Goal: Entertainment & Leisure: Consume media (video, audio)

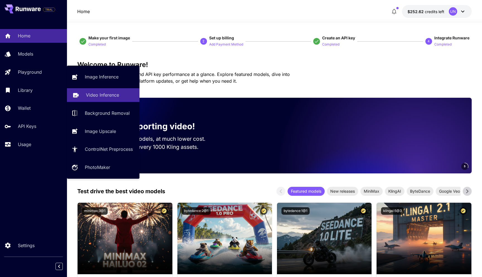
click at [97, 97] on p "Video Inference" at bounding box center [102, 94] width 33 height 7
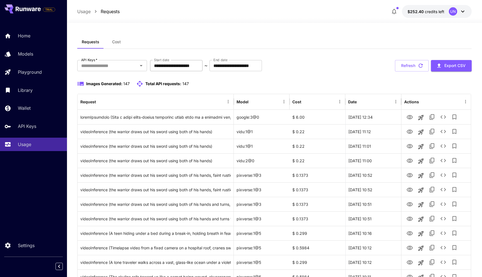
click at [186, 66] on input "**********" at bounding box center [176, 65] width 52 height 11
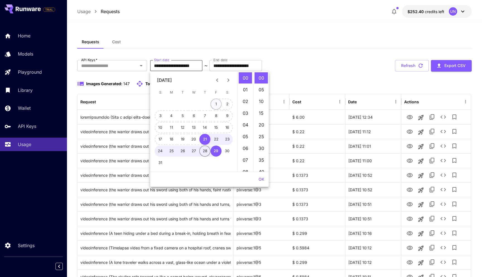
click at [217, 102] on button "1" at bounding box center [215, 103] width 11 height 11
type input "**********"
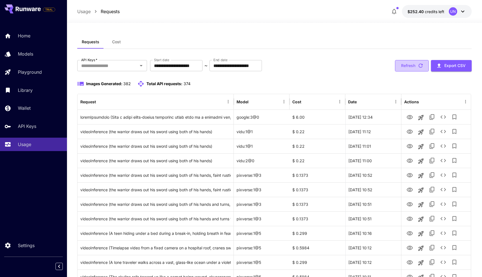
click at [401, 65] on button "Refresh" at bounding box center [412, 65] width 34 height 11
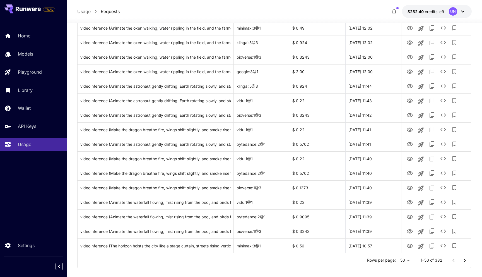
scroll to position [589, 0]
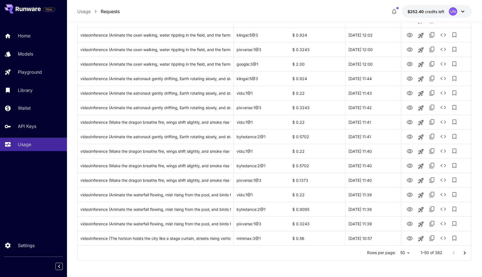
click at [465, 251] on icon "Go to next page" at bounding box center [464, 252] width 7 height 7
click at [466, 253] on icon "Go to next page" at bounding box center [464, 252] width 7 height 7
click at [453, 255] on icon "Go to previous page" at bounding box center [453, 252] width 7 height 7
click at [453, 256] on button "Go to previous page" at bounding box center [453, 252] width 11 height 11
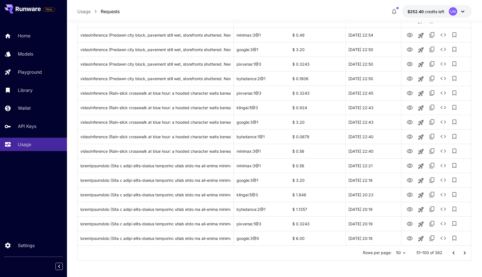
click at [451, 251] on icon "Go to previous page" at bounding box center [453, 252] width 7 height 7
click at [466, 253] on icon "Go to next page" at bounding box center [464, 252] width 7 height 7
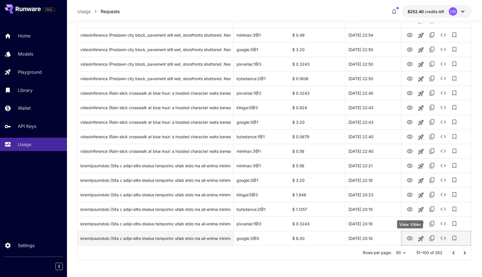
click at [410, 238] on icon "View Video" at bounding box center [409, 238] width 6 height 4
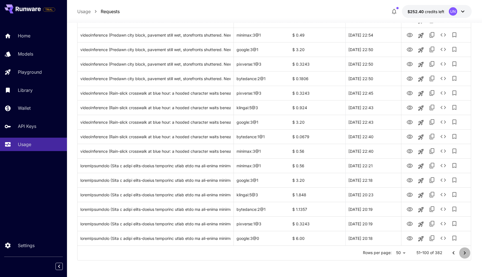
click at [466, 252] on icon "Go to next page" at bounding box center [464, 252] width 7 height 7
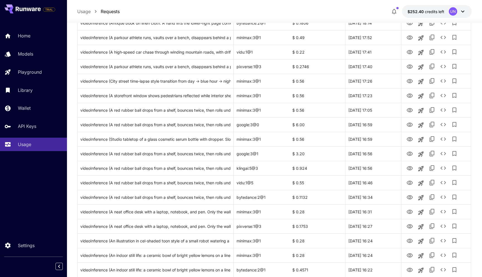
scroll to position [467, 0]
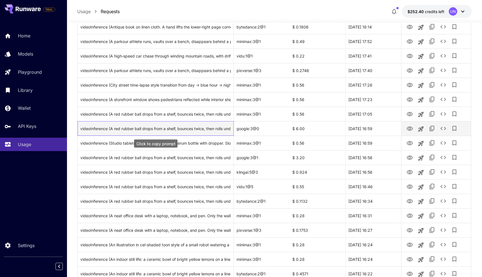
click at [192, 129] on div "videoInference (A red rubber ball drops from a shelf, bounces twice, then rolls…" at bounding box center [155, 128] width 150 height 14
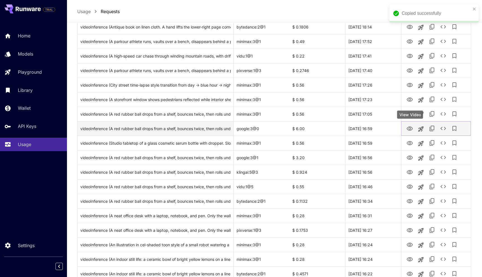
click at [411, 130] on icon "View Video" at bounding box center [409, 128] width 6 height 4
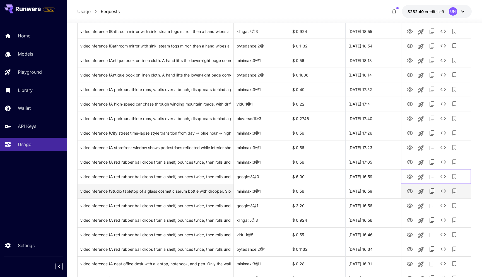
scroll to position [589, 0]
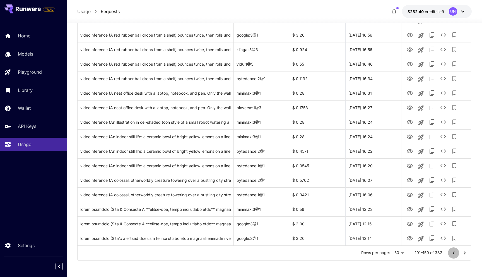
click at [452, 253] on icon "Go to previous page" at bounding box center [453, 252] width 7 height 7
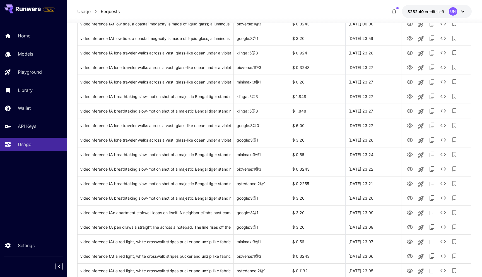
scroll to position [308, 0]
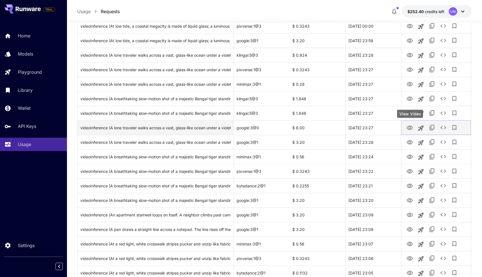
click at [410, 129] on icon "View Video" at bounding box center [409, 127] width 6 height 4
click at [176, 126] on div "videoInference (A lone traveler walks across a vast, glass-like ocean under a v…" at bounding box center [155, 127] width 150 height 14
click at [410, 127] on icon "View Video" at bounding box center [409, 127] width 7 height 7
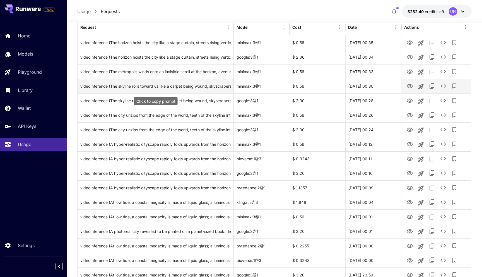
scroll to position [72, 0]
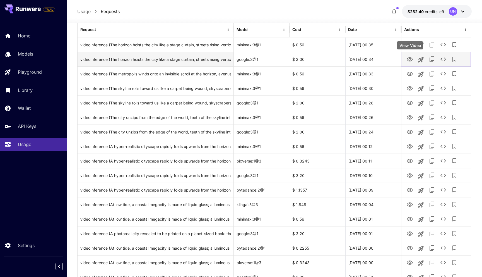
click at [408, 58] on icon "View Video" at bounding box center [409, 59] width 7 height 7
click at [197, 61] on div "videoInference (The horizon hoists the city like a stage curtain, streets risin…" at bounding box center [155, 59] width 150 height 14
click at [408, 60] on icon "View Video" at bounding box center [409, 59] width 7 height 7
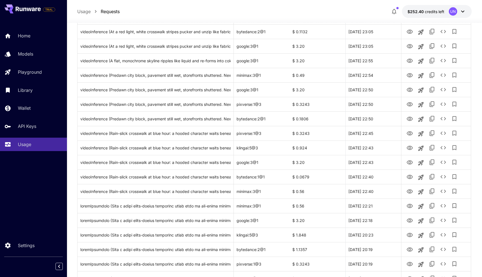
scroll to position [589, 0]
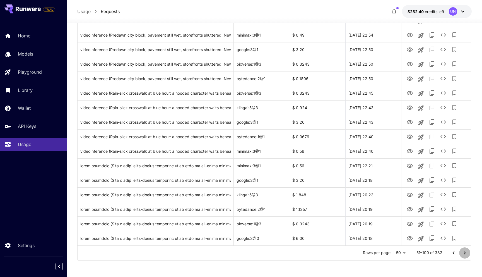
click at [465, 252] on icon "Go to next page" at bounding box center [465, 252] width 2 height 3
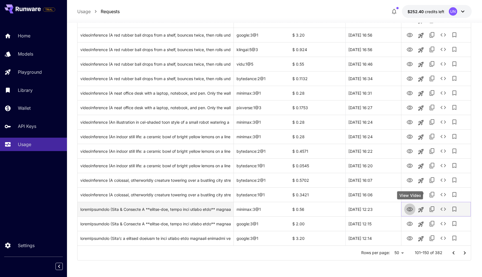
click at [410, 208] on icon "View Video" at bounding box center [409, 209] width 6 height 4
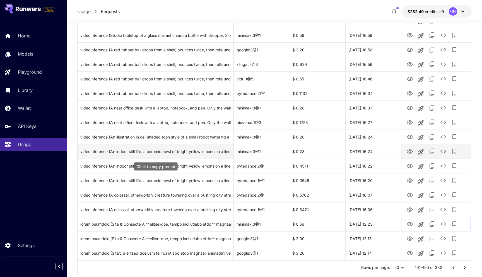
scroll to position [568, 0]
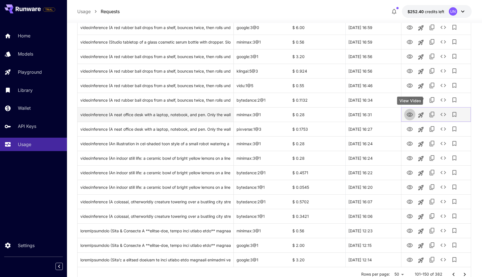
click at [412, 115] on icon "View Video" at bounding box center [409, 114] width 7 height 7
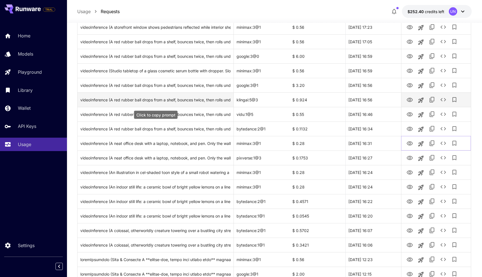
scroll to position [531, 0]
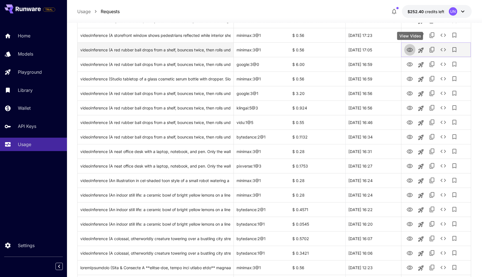
click at [409, 48] on icon "View Video" at bounding box center [409, 50] width 6 height 4
click at [197, 49] on div "videoInference (A red rubber ball drops from a shelf, bounces twice, then rolls…" at bounding box center [155, 50] width 150 height 14
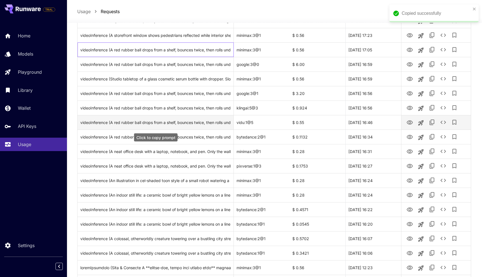
scroll to position [589, 0]
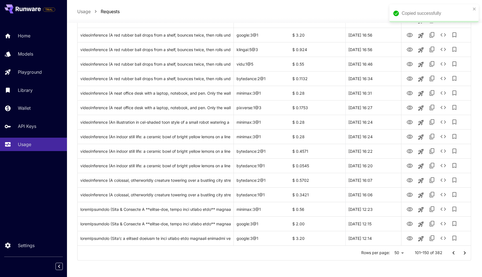
click at [464, 253] on icon "Go to next page" at bounding box center [465, 252] width 2 height 3
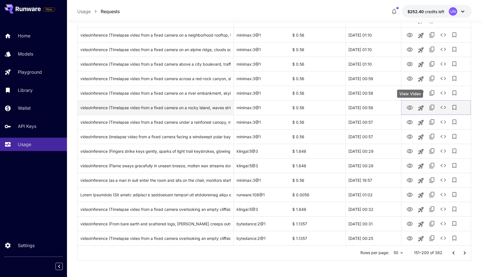
click at [411, 107] on icon "View Video" at bounding box center [409, 107] width 7 height 7
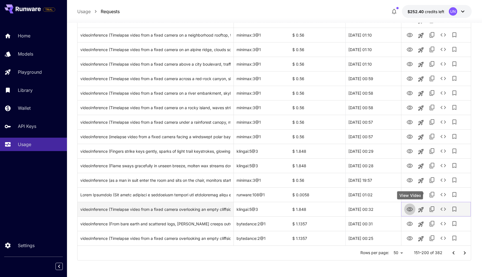
click at [410, 208] on icon "View Video" at bounding box center [409, 209] width 6 height 4
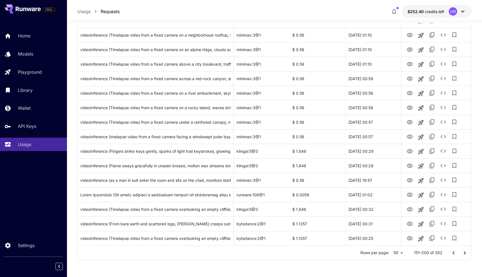
click at [465, 254] on icon "Go to next page" at bounding box center [464, 252] width 7 height 7
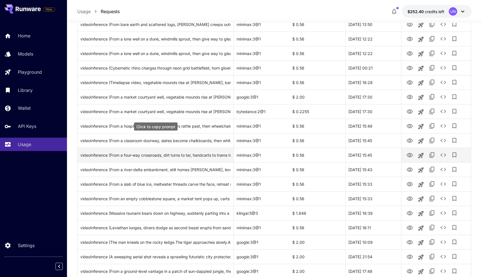
scroll to position [422, 0]
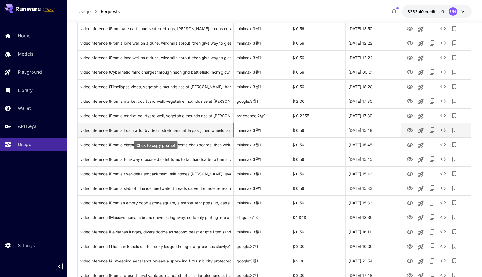
click at [174, 131] on div "videoInference (From a hospital lobby desk, stretchers rattle past, then wheelc…" at bounding box center [155, 130] width 150 height 14
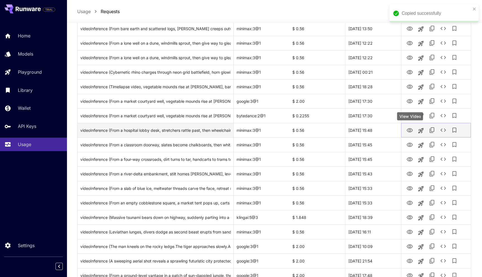
click at [409, 129] on icon "View Video" at bounding box center [409, 130] width 6 height 4
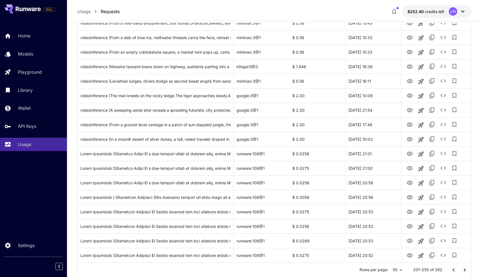
scroll to position [589, 0]
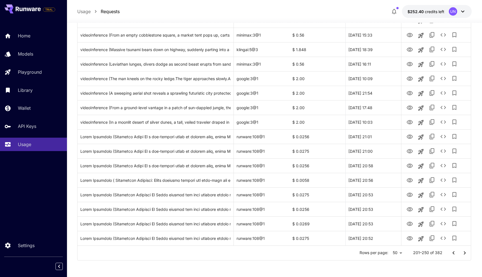
click at [464, 252] on icon "Go to next page" at bounding box center [464, 252] width 7 height 7
click at [452, 253] on icon "Go to previous page" at bounding box center [453, 252] width 7 height 7
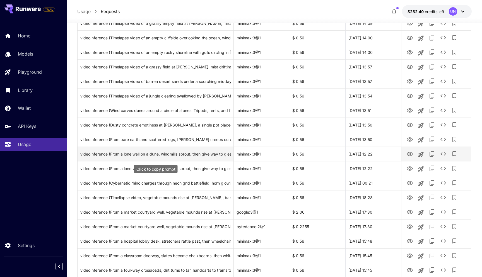
scroll to position [309, 0]
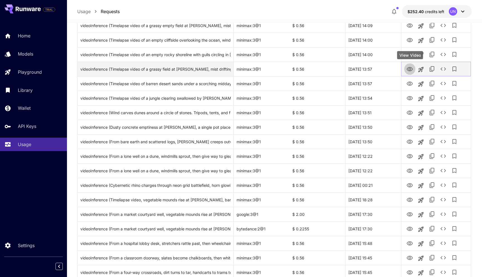
click at [409, 68] on icon "View Video" at bounding box center [409, 69] width 7 height 7
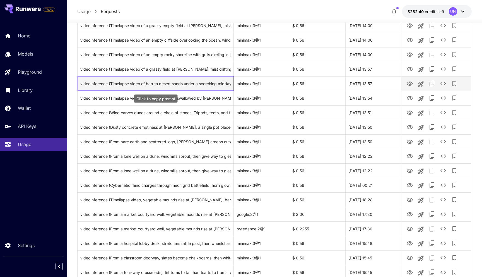
click at [175, 84] on div "videoInference (Timelapse video of barren desert sands under a scorching midday…" at bounding box center [155, 83] width 150 height 14
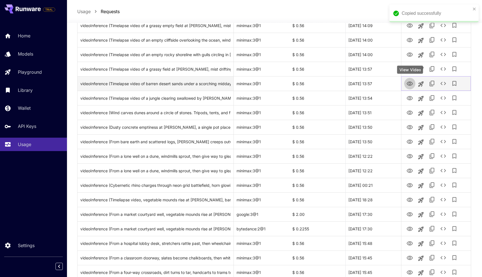
click at [412, 84] on icon "View Video" at bounding box center [409, 83] width 6 height 4
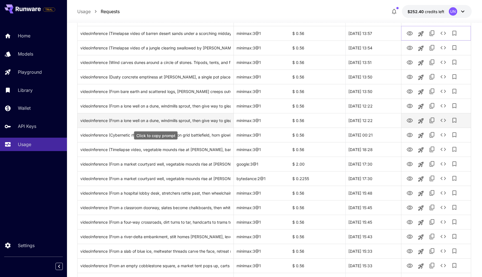
scroll to position [357, 0]
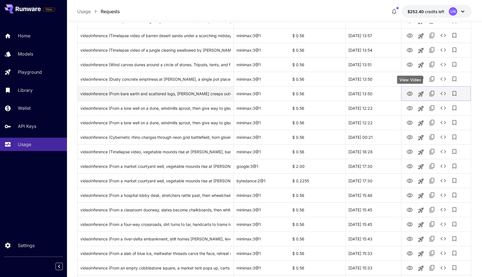
click at [410, 92] on icon "View Video" at bounding box center [409, 93] width 7 height 7
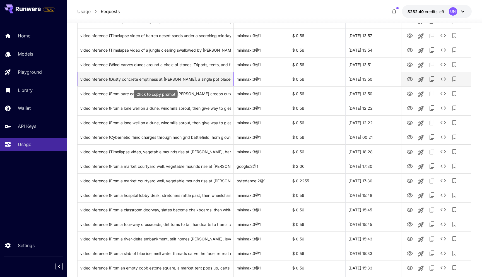
click at [178, 78] on div "videoInference (Dusty concrete emptiness at dawn, a single pot placed. Workers …" at bounding box center [155, 79] width 150 height 14
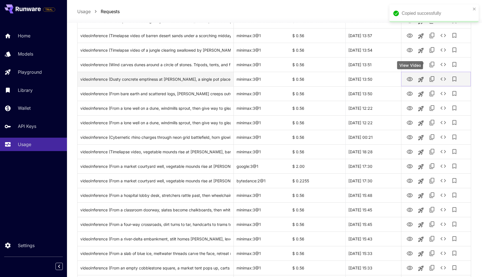
click at [409, 79] on icon "View Video" at bounding box center [409, 79] width 7 height 7
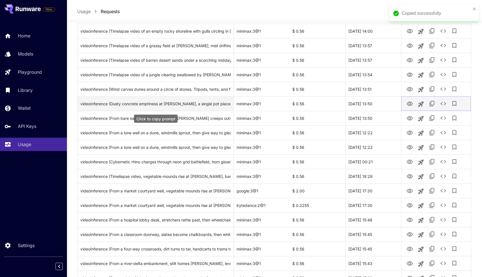
scroll to position [329, 0]
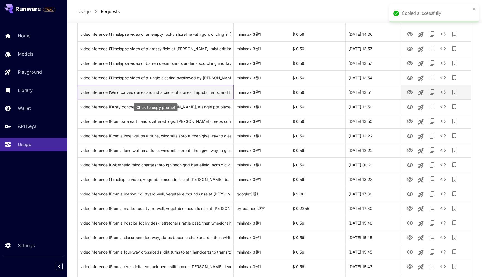
click at [183, 91] on div "videoInference (Wind carves dunes around a circle of stones. Tripods, tents, an…" at bounding box center [155, 92] width 150 height 14
click at [411, 92] on icon "View Video" at bounding box center [409, 92] width 7 height 7
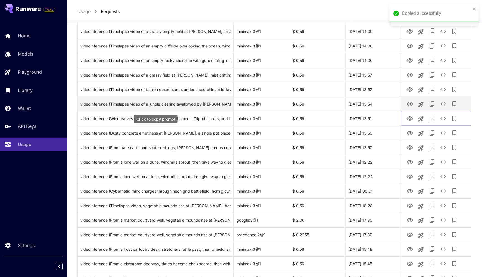
scroll to position [297, 0]
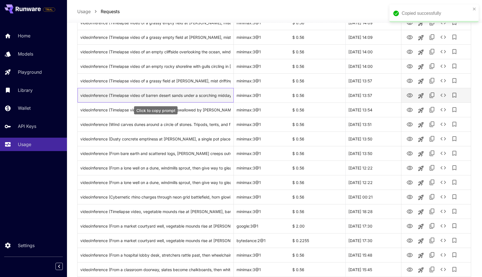
click at [184, 98] on div "videoInference (Timelapse video of barren desert sands under a scorching midday…" at bounding box center [155, 95] width 150 height 14
click at [408, 95] on icon "View Video" at bounding box center [409, 95] width 7 height 7
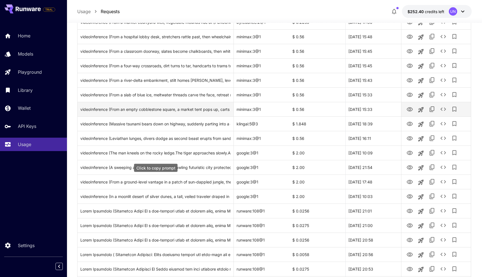
scroll to position [522, 0]
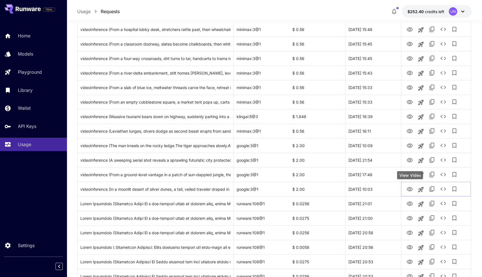
click at [410, 175] on div "View Video" at bounding box center [410, 175] width 26 height 8
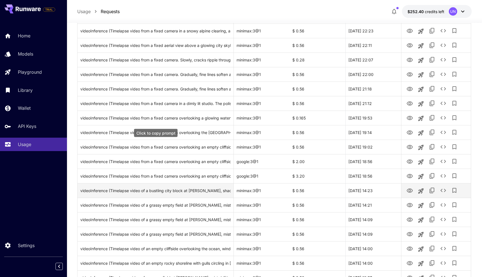
scroll to position [97, 0]
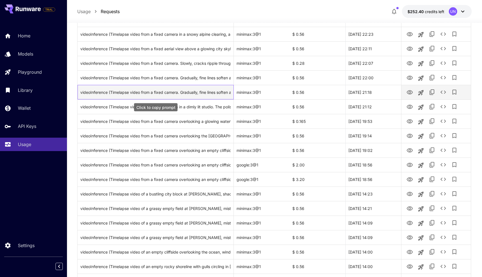
click at [186, 94] on div "videoInference (Timelapse video from a fixed camera. Gradually, fine lines soft…" at bounding box center [155, 92] width 150 height 14
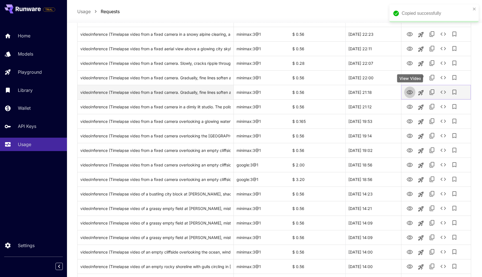
click at [409, 91] on icon "View Video" at bounding box center [409, 92] width 7 height 7
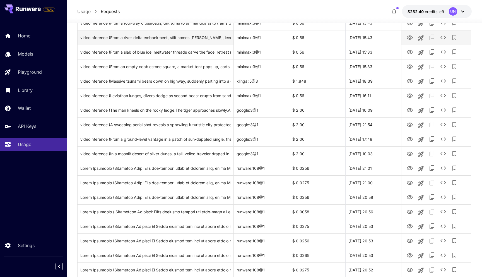
scroll to position [589, 0]
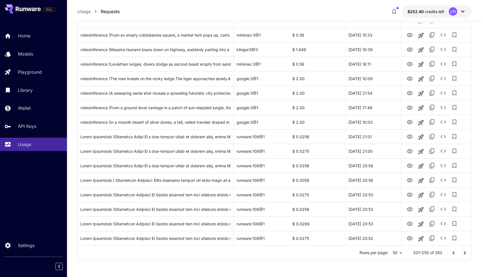
click at [451, 252] on icon "Go to previous page" at bounding box center [453, 252] width 7 height 7
click at [451, 251] on icon "Go to previous page" at bounding box center [453, 252] width 7 height 7
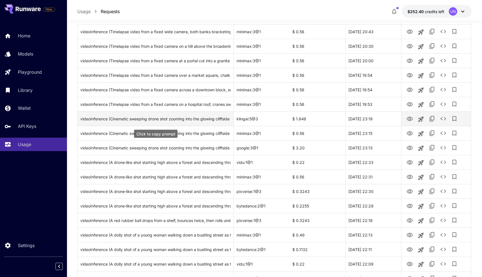
scroll to position [0, 0]
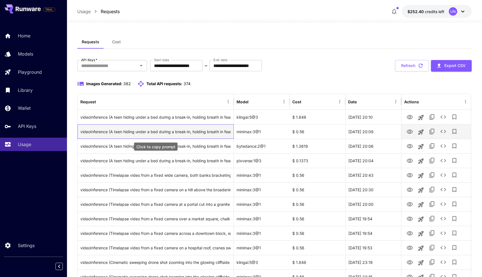
click at [208, 131] on div "videoInference (A teen hiding under a bed during a break-in, holding breath in …" at bounding box center [155, 131] width 150 height 14
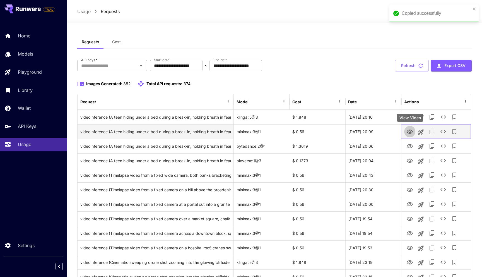
click at [411, 131] on icon "View Video" at bounding box center [409, 131] width 6 height 4
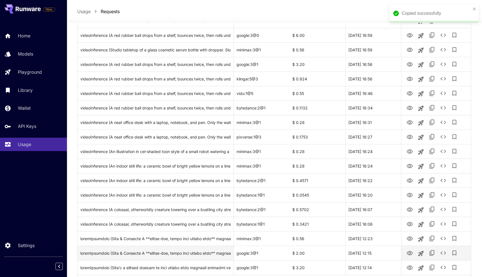
scroll to position [589, 0]
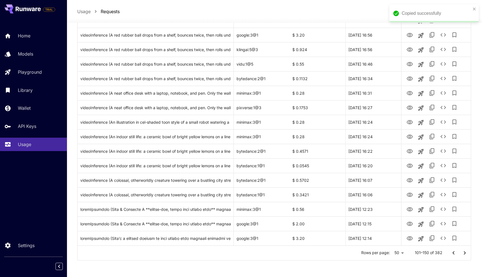
click at [455, 250] on icon "Go to previous page" at bounding box center [453, 252] width 7 height 7
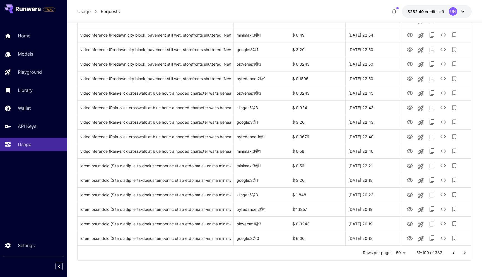
click at [465, 253] on icon "Go to next page" at bounding box center [464, 252] width 7 height 7
click at [464, 252] on icon "Go to next page" at bounding box center [464, 252] width 7 height 7
click at [466, 253] on icon "Go to next page" at bounding box center [464, 252] width 7 height 7
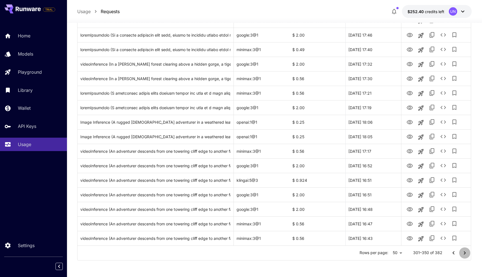
click at [466, 253] on icon "Go to next page" at bounding box center [464, 252] width 7 height 7
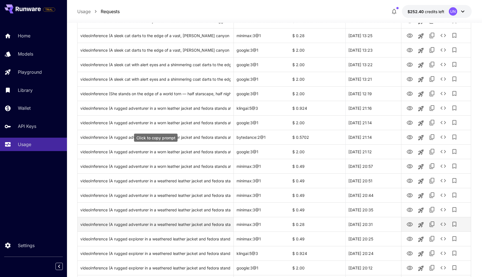
scroll to position [154, 0]
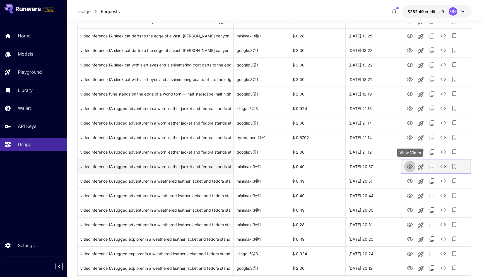
click at [410, 168] on icon "View Video" at bounding box center [409, 166] width 6 height 4
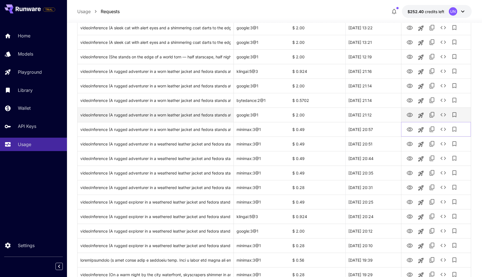
scroll to position [328, 0]
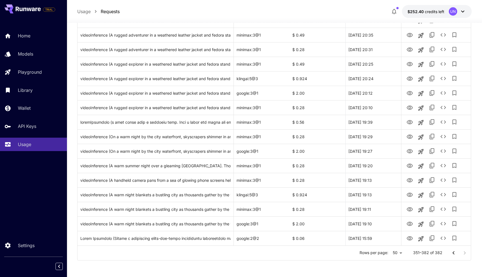
click at [452, 251] on icon "Go to previous page" at bounding box center [453, 252] width 7 height 7
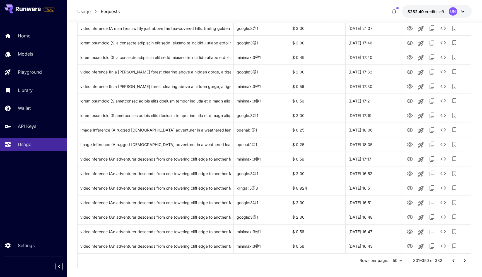
scroll to position [589, 0]
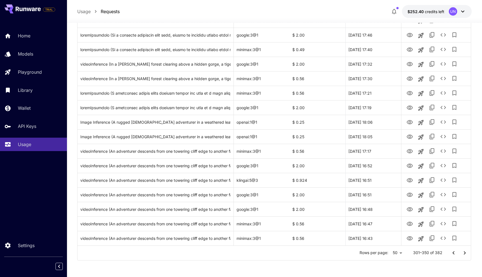
click at [451, 253] on icon "Go to previous page" at bounding box center [453, 252] width 7 height 7
click at [454, 253] on icon "Go to previous page" at bounding box center [453, 252] width 7 height 7
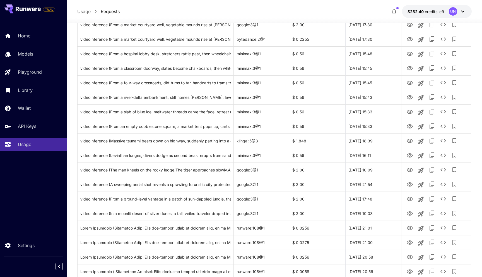
scroll to position [461, 0]
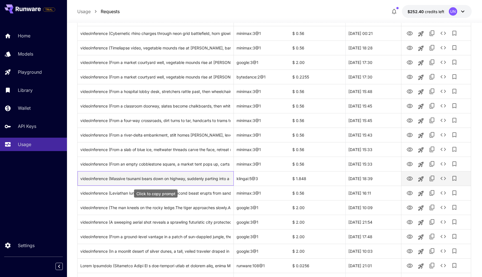
click at [205, 179] on div "videoInference (Massive tsunami bears down on highway, suddenly parting into a …" at bounding box center [155, 178] width 150 height 14
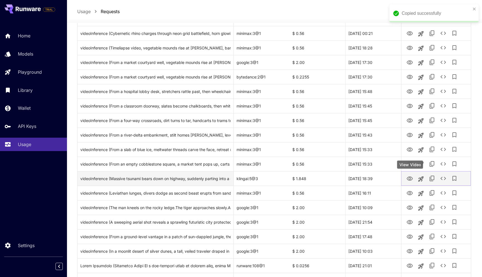
click at [412, 178] on icon "View Video" at bounding box center [409, 178] width 7 height 7
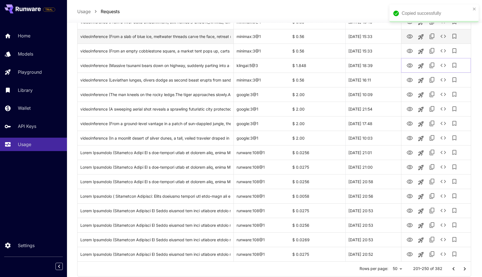
scroll to position [589, 0]
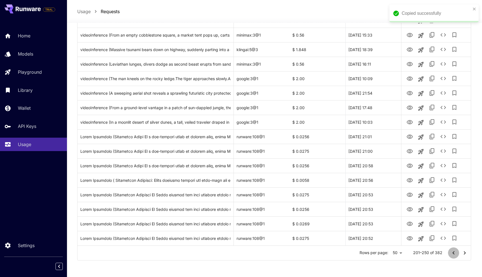
click at [454, 254] on icon "Go to previous page" at bounding box center [453, 252] width 7 height 7
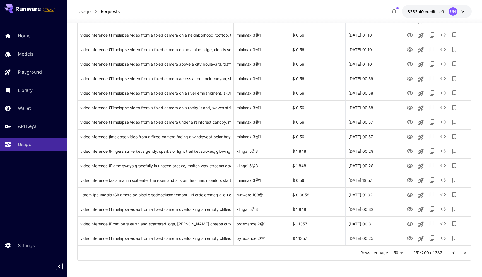
click at [454, 253] on icon "Go to previous page" at bounding box center [453, 252] width 2 height 3
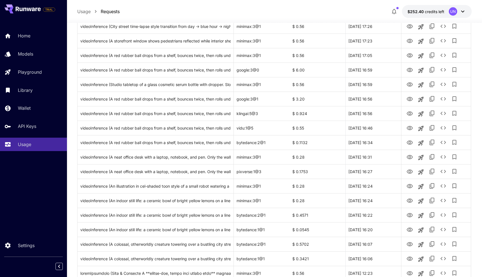
scroll to position [505, 0]
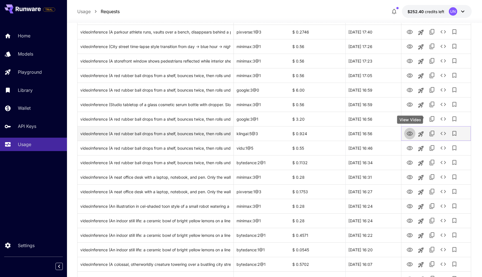
click at [411, 133] on icon "View Video" at bounding box center [409, 133] width 7 height 7
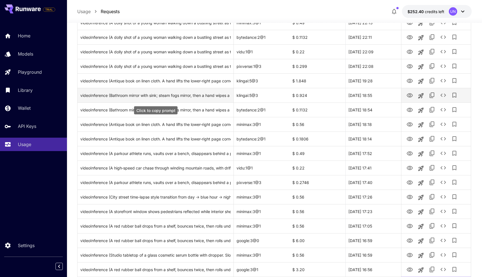
scroll to position [353, 0]
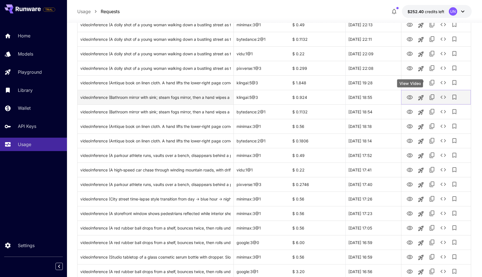
click at [410, 97] on icon "View Video" at bounding box center [409, 97] width 6 height 4
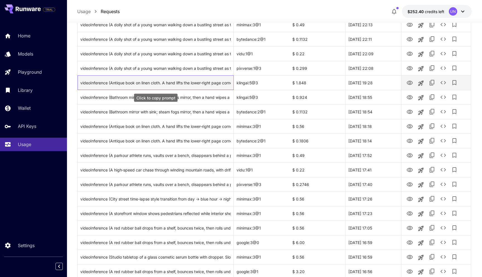
click at [189, 83] on div "videoInference (Antique book on linen cloth. A hand lifts the lower-right page …" at bounding box center [155, 83] width 150 height 14
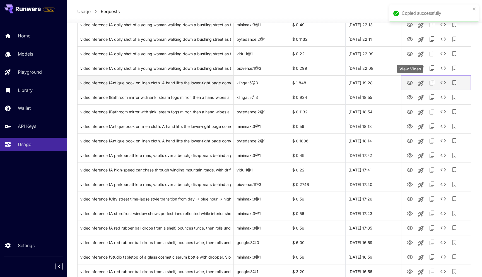
click at [411, 83] on icon "View Video" at bounding box center [409, 82] width 7 height 7
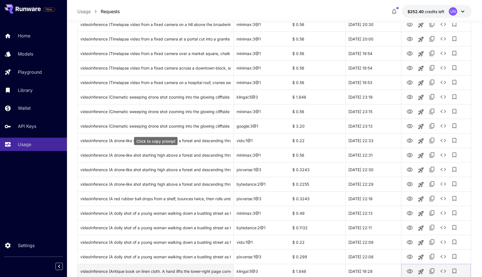
scroll to position [162, 0]
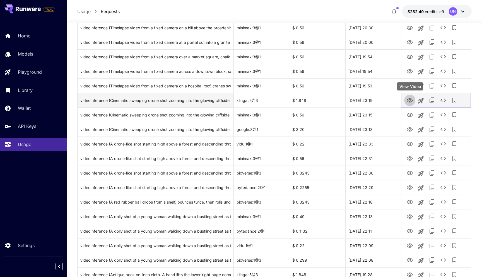
click at [409, 100] on icon "View Video" at bounding box center [409, 100] width 7 height 7
click at [195, 99] on div "videoInference (Cinematic sweeping drone shot zooming into the glowing cliffsid…" at bounding box center [155, 100] width 150 height 14
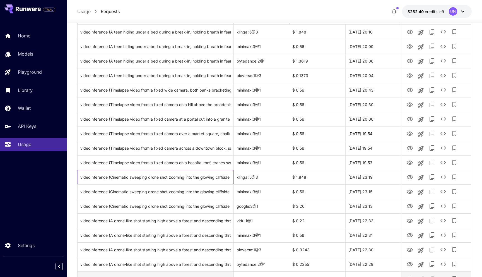
scroll to position [0, 0]
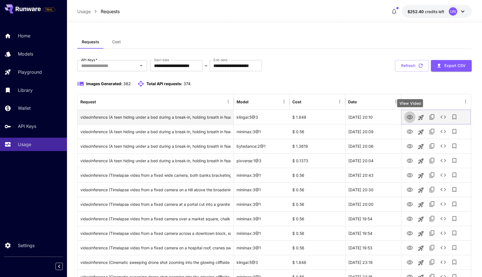
click at [410, 118] on icon "View Video" at bounding box center [409, 117] width 6 height 4
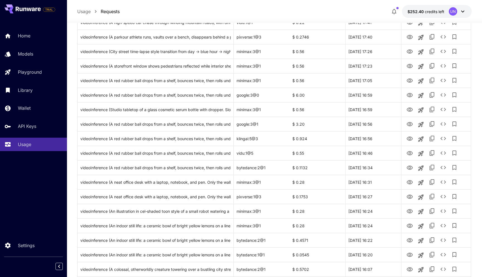
scroll to position [589, 0]
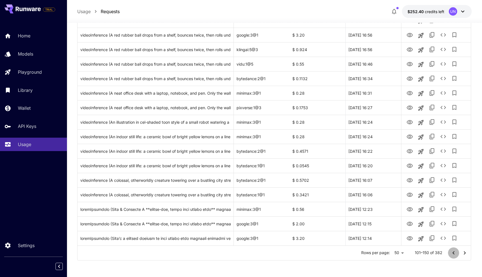
click at [451, 250] on icon "Go to previous page" at bounding box center [453, 252] width 7 height 7
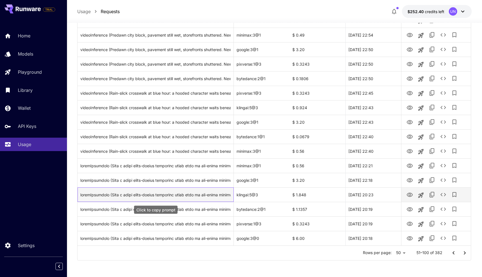
click at [192, 195] on div "Click to copy prompt" at bounding box center [155, 194] width 150 height 14
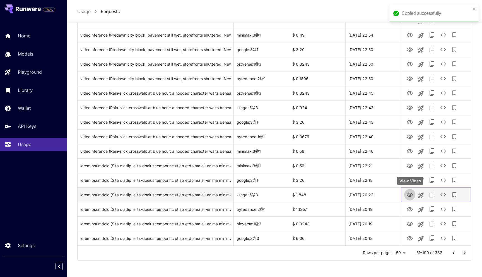
click at [410, 195] on icon "View Video" at bounding box center [409, 194] width 6 height 4
click at [162, 193] on div "Click to copy prompt" at bounding box center [155, 194] width 150 height 14
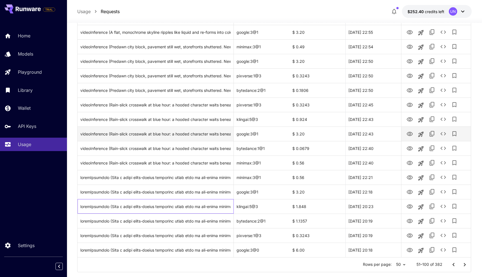
scroll to position [572, 0]
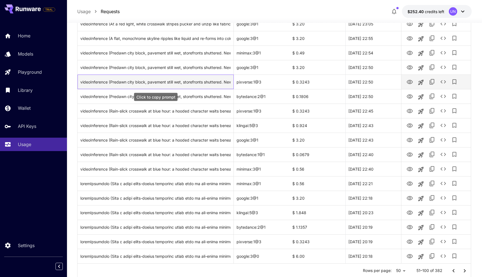
click at [188, 82] on div "videoInference (Predawn city block, pavement still wet, storefronts shuttered. …" at bounding box center [155, 82] width 150 height 14
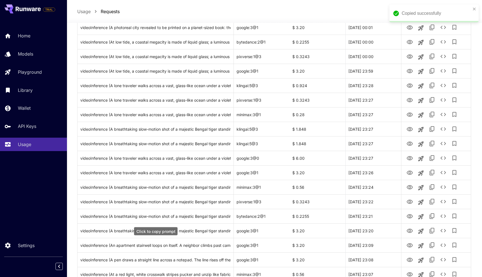
scroll to position [261, 0]
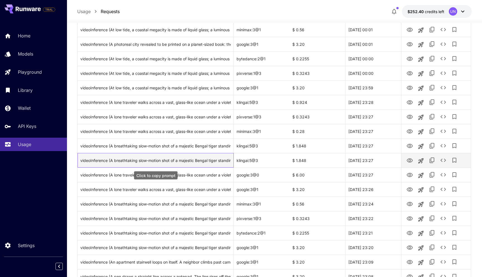
click at [204, 161] on div "videoInference (A breathtaking slow-motion shot of a majestic Bengal tiger stan…" at bounding box center [155, 160] width 150 height 14
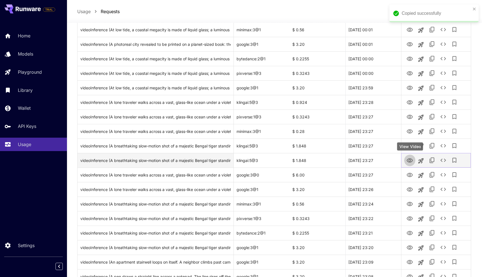
click at [408, 159] on icon "View Video" at bounding box center [409, 160] width 7 height 7
click at [411, 160] on icon "View Video" at bounding box center [409, 160] width 7 height 7
click at [411, 161] on icon "View Video" at bounding box center [409, 160] width 7 height 7
click at [411, 160] on icon "View Video" at bounding box center [409, 160] width 7 height 7
click at [410, 161] on icon "View Video" at bounding box center [409, 160] width 6 height 4
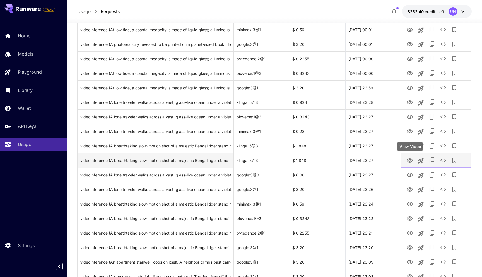
click at [410, 161] on icon "View Video" at bounding box center [409, 160] width 6 height 4
click at [411, 159] on icon "View Video" at bounding box center [409, 160] width 6 height 4
click at [195, 159] on div "videoInference (A breathtaking slow-motion shot of a majestic Bengal tiger stan…" at bounding box center [155, 160] width 150 height 14
click at [411, 161] on icon "View Video" at bounding box center [409, 160] width 6 height 4
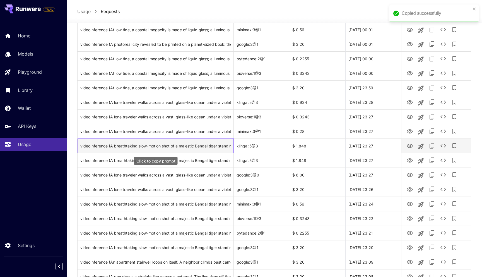
click at [166, 142] on div "videoInference (A breathtaking slow-motion shot of a majestic Bengal tiger stan…" at bounding box center [155, 146] width 150 height 14
click at [409, 145] on icon "View Video" at bounding box center [409, 145] width 7 height 7
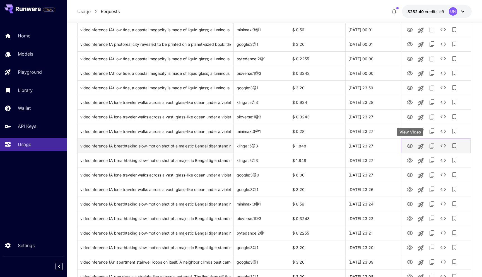
click at [411, 146] on icon "View Video" at bounding box center [409, 146] width 6 height 4
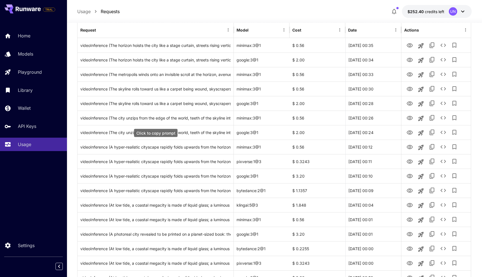
scroll to position [75, 0]
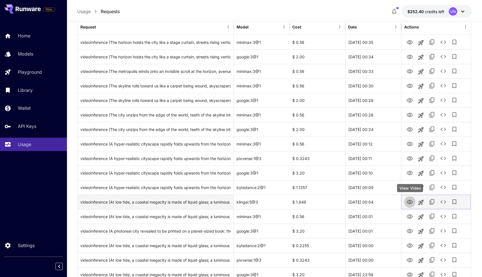
click at [411, 202] on icon "View Video" at bounding box center [409, 201] width 7 height 7
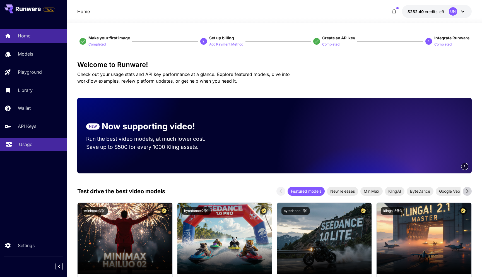
click at [34, 145] on div "Usage" at bounding box center [40, 144] width 43 height 7
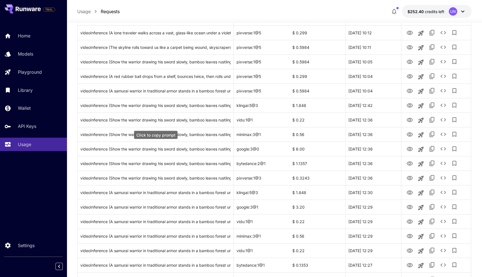
scroll to position [233, 0]
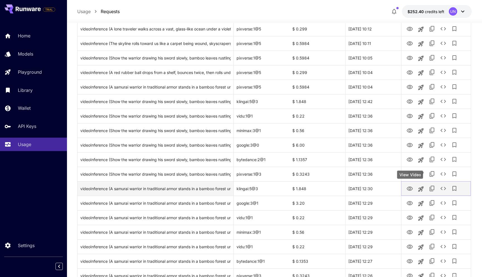
click at [334, 190] on icon "View Video" at bounding box center [409, 188] width 6 height 4
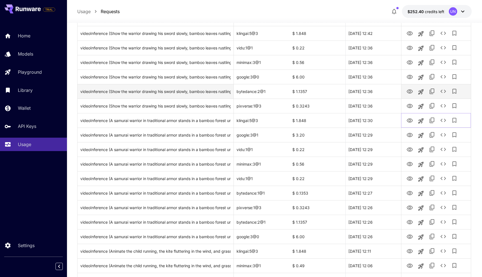
scroll to position [386, 0]
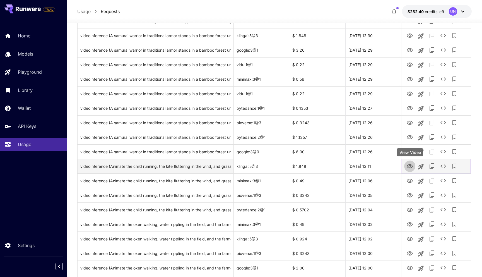
click at [334, 166] on icon "View Video" at bounding box center [409, 166] width 7 height 7
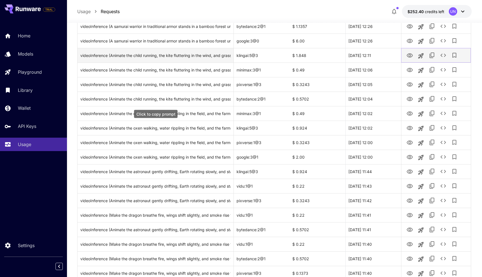
scroll to position [503, 0]
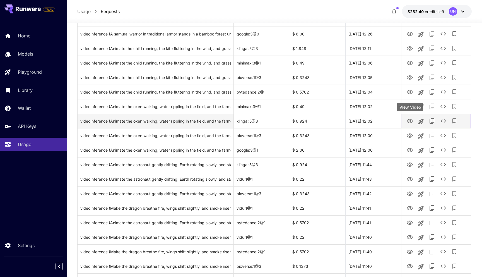
click at [334, 121] on icon "View Video" at bounding box center [409, 121] width 6 height 4
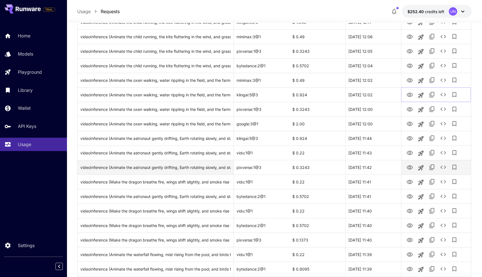
scroll to position [589, 0]
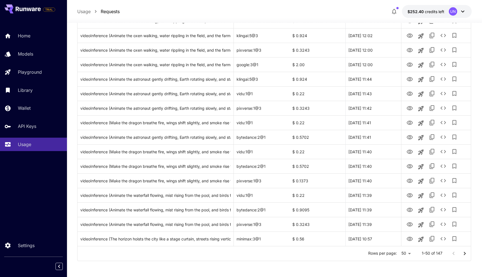
click at [334, 240] on icon "Go to next page" at bounding box center [464, 253] width 7 height 7
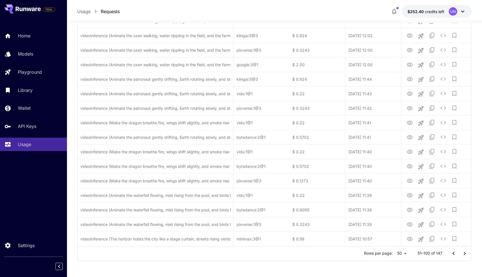
click at [301, 6] on div "Usage Requests $252.40 credits left UN" at bounding box center [274, 11] width 394 height 13
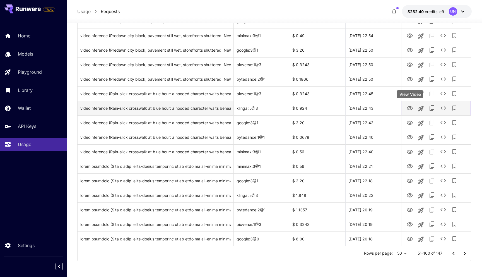
click at [334, 110] on icon "View Video" at bounding box center [409, 108] width 7 height 7
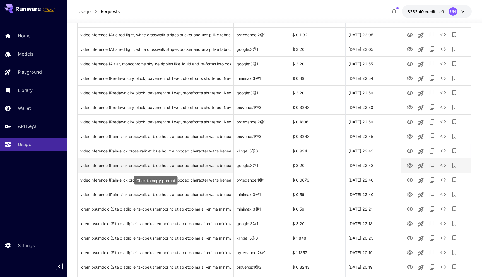
scroll to position [540, 0]
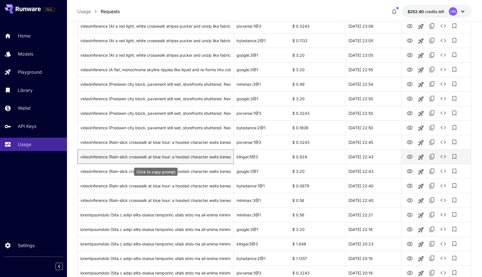
click at [190, 157] on div "videoInference (Rain-slick crosswalk at blue hour: a hooded character waits ben…" at bounding box center [155, 156] width 150 height 14
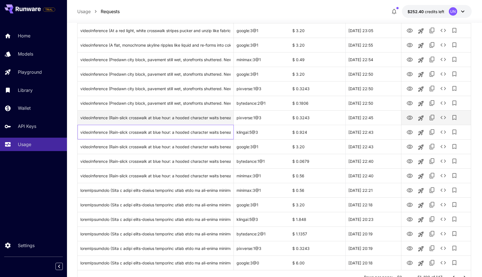
scroll to position [589, 0]
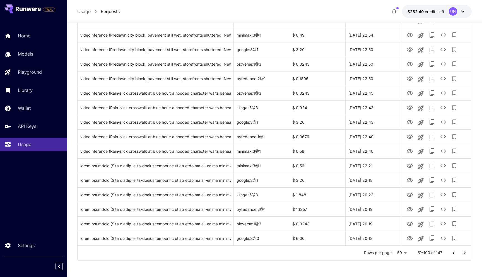
click at [334, 240] on icon "Go to next page" at bounding box center [464, 252] width 7 height 7
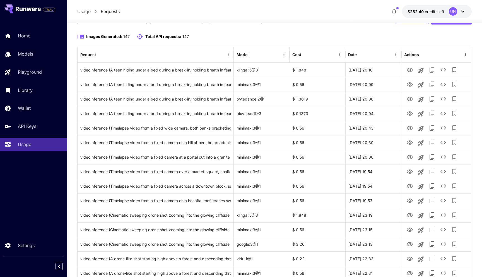
scroll to position [0, 0]
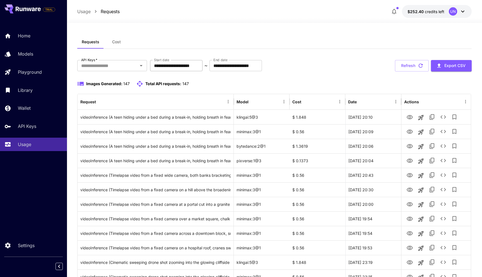
click at [187, 65] on input "**********" at bounding box center [176, 65] width 52 height 11
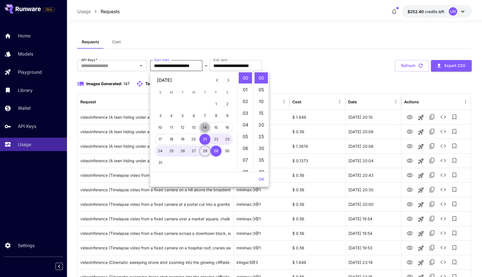
click at [201, 128] on button "14" at bounding box center [204, 127] width 11 height 11
type input "**********"
click at [258, 176] on button "OK" at bounding box center [261, 179] width 10 height 10
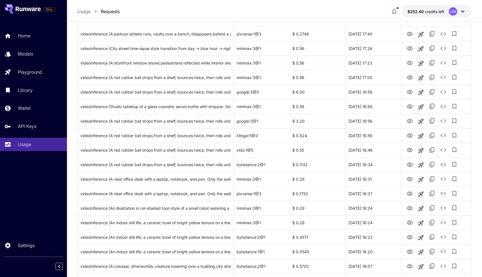
scroll to position [589, 0]
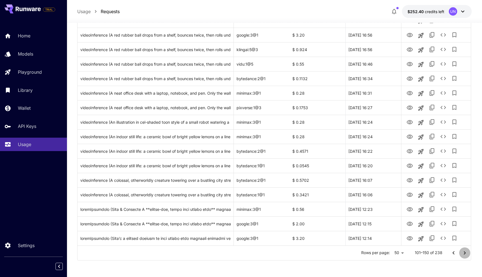
click at [334, 240] on icon "Go to next page" at bounding box center [464, 252] width 7 height 7
click at [334, 240] on icon "Go to previous page" at bounding box center [453, 252] width 7 height 7
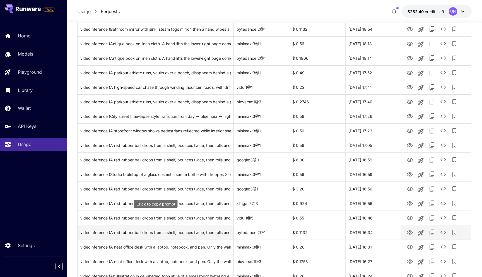
scroll to position [440, 0]
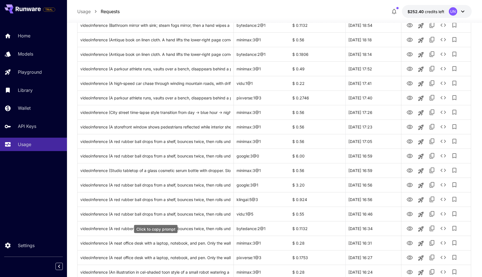
click at [169, 227] on div "Click to copy prompt" at bounding box center [155, 229] width 43 height 8
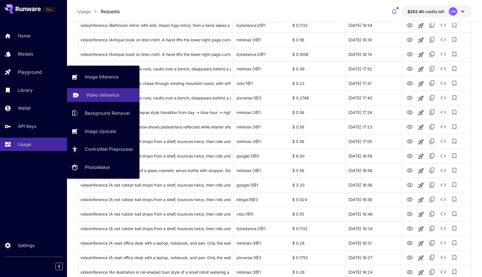
click at [106, 95] on p "Video Inference" at bounding box center [102, 94] width 33 height 7
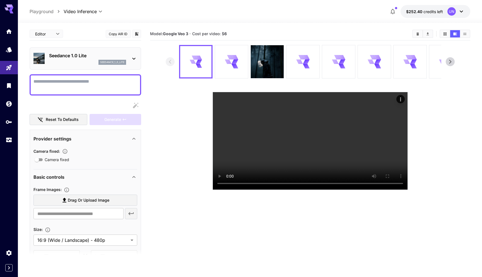
click at [136, 60] on icon at bounding box center [133, 58] width 7 height 7
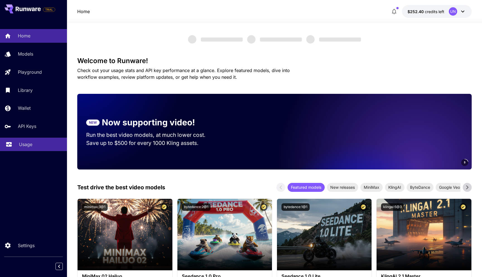
click at [29, 146] on p "Usage" at bounding box center [25, 144] width 13 height 7
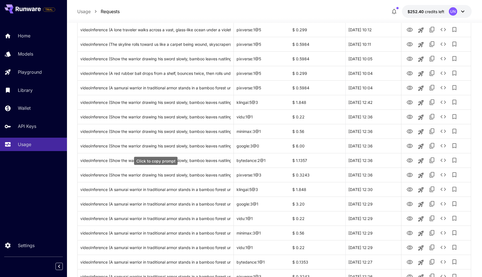
scroll to position [268, 0]
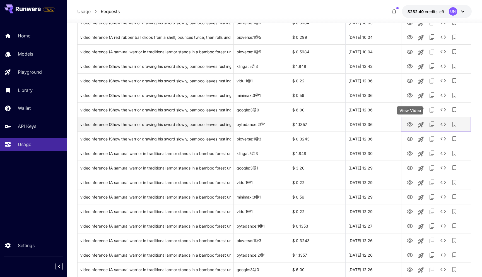
click at [411, 124] on icon "View Video" at bounding box center [409, 124] width 6 height 4
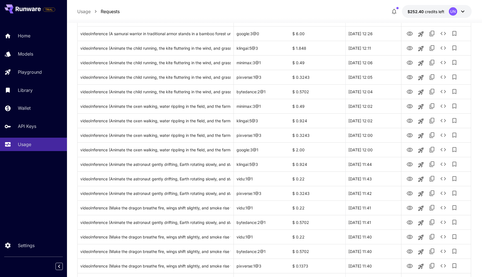
scroll to position [589, 0]
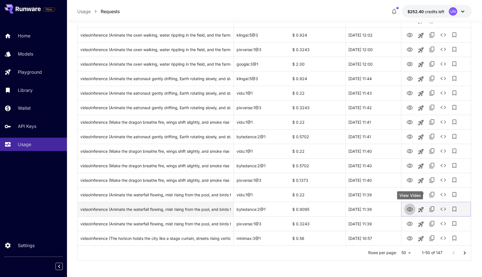
click at [410, 209] on icon "View Video" at bounding box center [409, 209] width 6 height 4
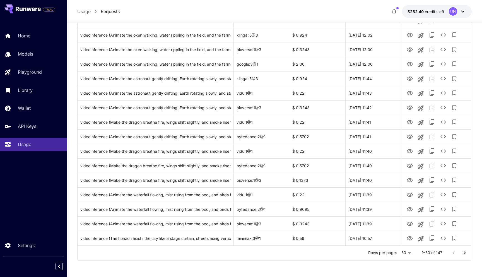
click at [465, 255] on icon "Go to next page" at bounding box center [464, 252] width 7 height 7
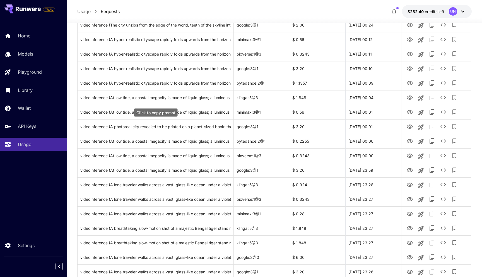
scroll to position [183, 0]
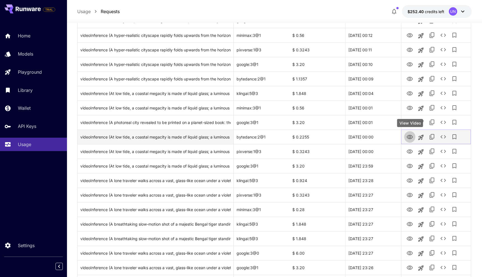
click at [408, 137] on icon "View Video" at bounding box center [409, 137] width 6 height 4
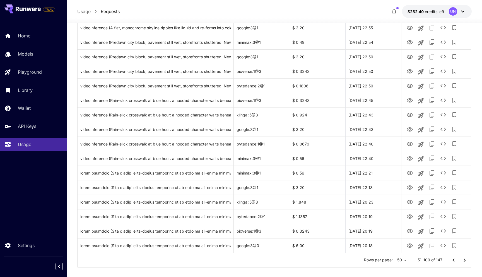
scroll to position [589, 0]
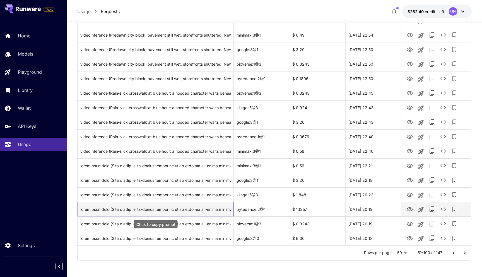
click at [190, 210] on div "Click to copy prompt" at bounding box center [155, 209] width 150 height 14
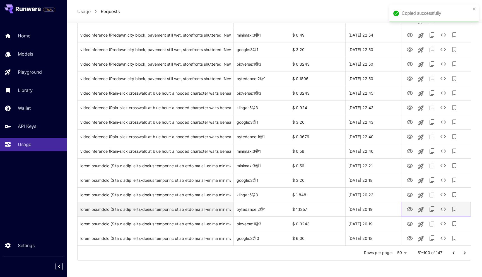
click at [410, 209] on icon "View Video" at bounding box center [409, 209] width 7 height 7
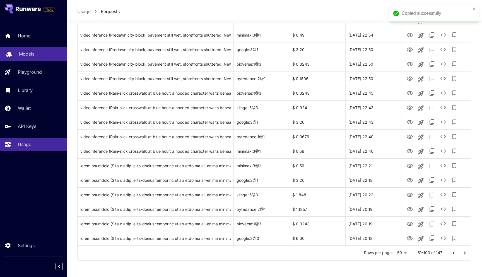
click at [25, 55] on p "Models" at bounding box center [26, 53] width 15 height 7
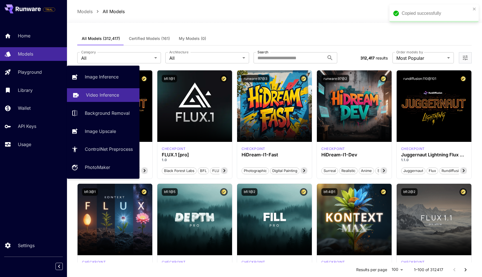
click at [88, 100] on link "Video Inference" at bounding box center [103, 95] width 72 height 14
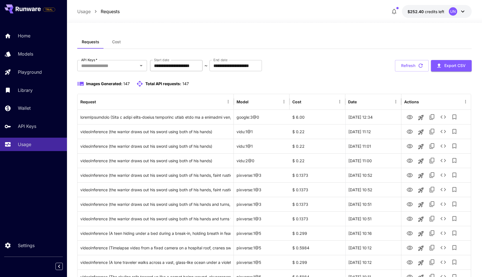
click at [163, 63] on input "**********" at bounding box center [176, 65] width 52 height 11
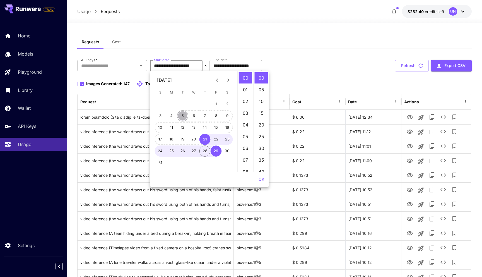
click at [181, 115] on button "5" at bounding box center [182, 115] width 11 height 11
type input "**********"
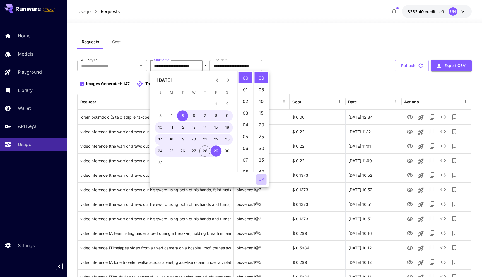
click at [264, 181] on button "OK" at bounding box center [261, 179] width 10 height 10
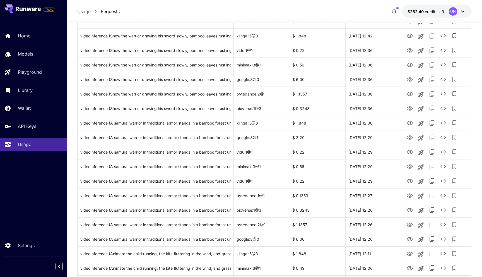
scroll to position [589, 0]
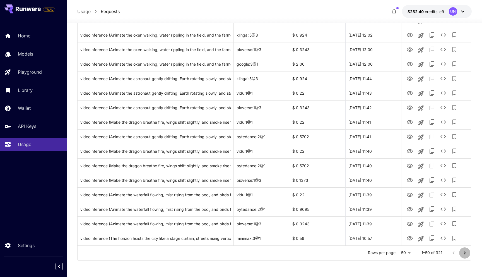
click at [464, 254] on icon "Go to next page" at bounding box center [464, 252] width 7 height 7
click at [464, 252] on icon "Go to next page" at bounding box center [465, 252] width 2 height 3
click at [466, 252] on icon "Go to next page" at bounding box center [464, 252] width 7 height 7
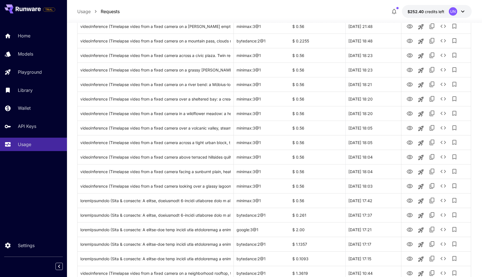
scroll to position [0, 0]
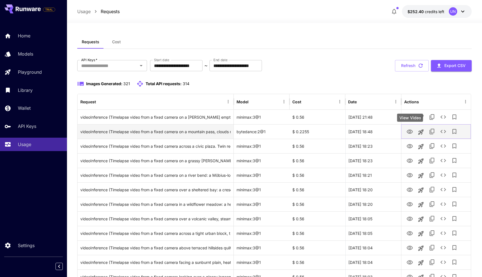
click at [410, 133] on icon "View Video" at bounding box center [409, 131] width 6 height 4
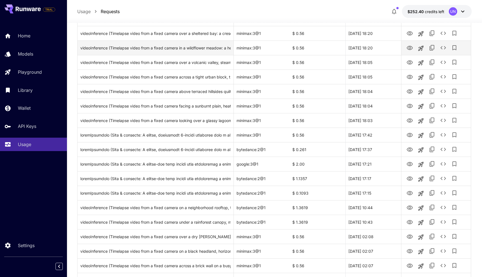
scroll to position [169, 0]
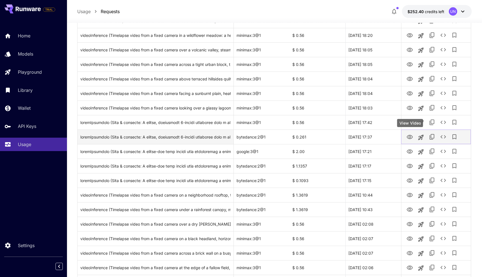
click at [411, 139] on icon "View Video" at bounding box center [409, 137] width 6 height 4
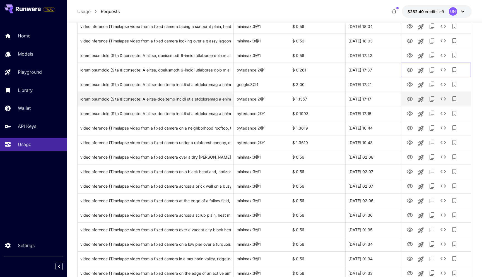
scroll to position [240, 0]
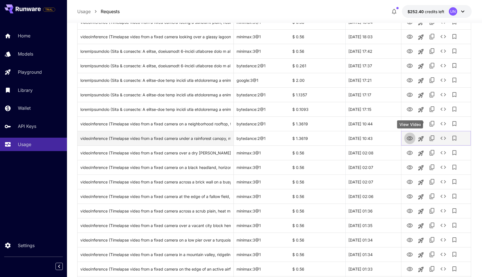
click at [411, 139] on icon "View Video" at bounding box center [409, 138] width 6 height 4
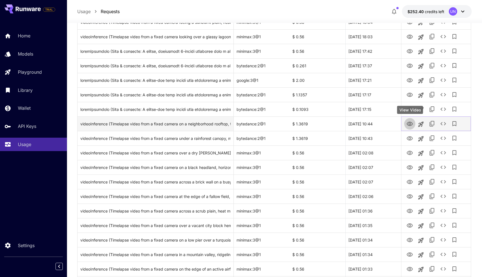
click at [408, 123] on icon "View Video" at bounding box center [409, 124] width 6 height 4
click at [410, 125] on icon "View Video" at bounding box center [409, 123] width 7 height 7
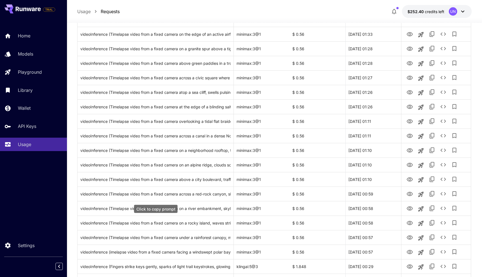
scroll to position [589, 0]
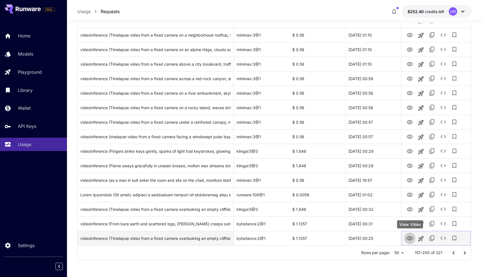
click at [411, 238] on icon "View Video" at bounding box center [409, 238] width 7 height 7
click at [207, 239] on div "videoInference (Timelapse video from a fixed camera overlooking an empty cliffs…" at bounding box center [155, 238] width 150 height 14
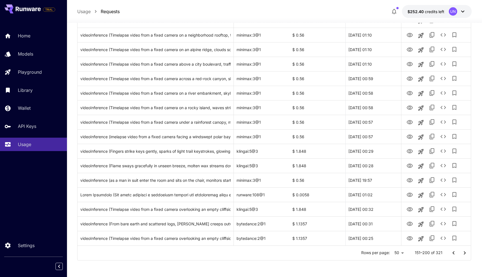
click at [464, 251] on icon "Go to next page" at bounding box center [465, 252] width 2 height 3
click at [455, 252] on icon "Go to previous page" at bounding box center [453, 252] width 7 height 7
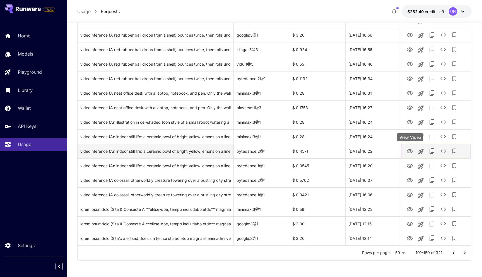
click at [410, 151] on icon "View Video" at bounding box center [409, 151] width 7 height 7
click at [196, 150] on div "videoInference (An indoor still life: a ceramic bowl of bright yellow lemons on…" at bounding box center [155, 151] width 150 height 14
click at [154, 152] on div "videoInference (An indoor still life: a ceramic bowl of bright yellow lemons on…" at bounding box center [155, 151] width 150 height 14
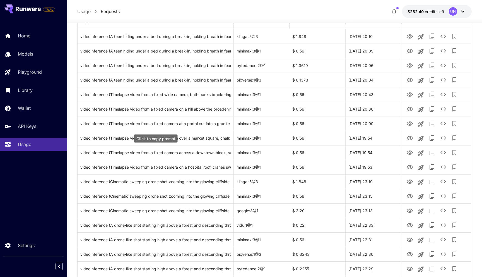
scroll to position [71, 0]
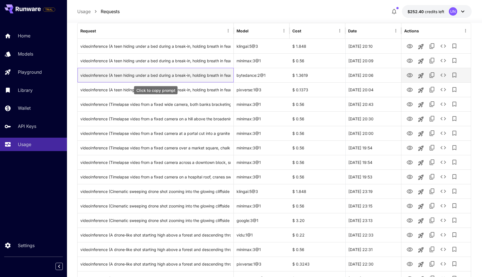
click at [214, 74] on div "videoInference (A teen hiding under a bed during a break-in, holding breath in …" at bounding box center [155, 75] width 150 height 14
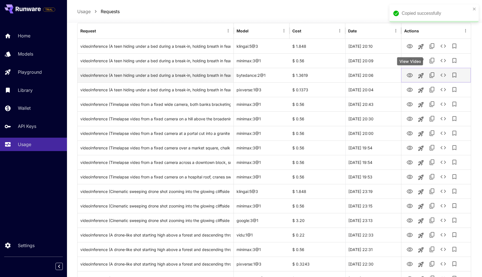
click at [410, 74] on icon "View Video" at bounding box center [409, 75] width 6 height 4
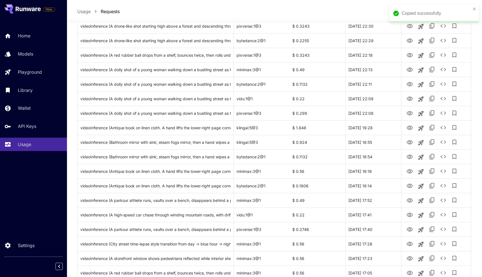
scroll to position [589, 0]
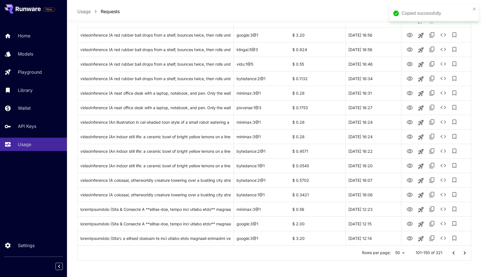
click at [455, 253] on icon "Go to previous page" at bounding box center [453, 252] width 7 height 7
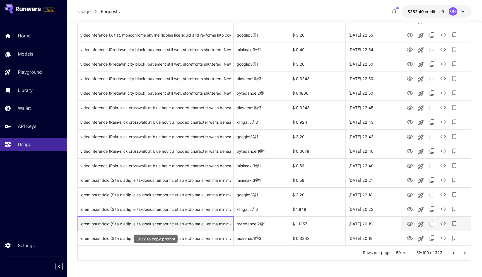
click at [208, 224] on div "Click to copy prompt" at bounding box center [155, 223] width 150 height 14
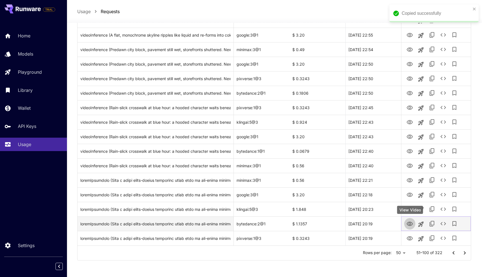
click at [408, 222] on icon "View Video" at bounding box center [409, 223] width 6 height 4
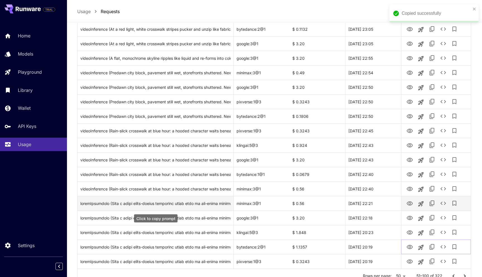
scroll to position [561, 0]
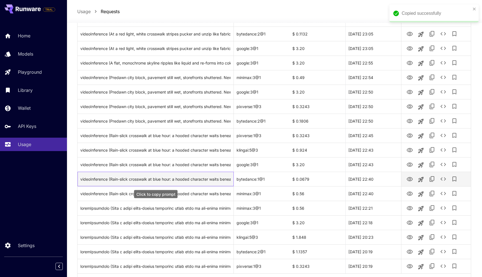
click at [208, 179] on div "videoInference (Rain-slick crosswalk at blue hour: a hooded character waits ben…" at bounding box center [155, 179] width 150 height 14
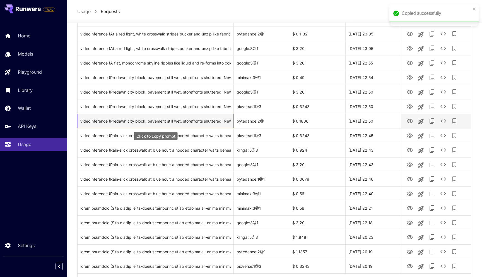
click at [194, 121] on div "videoInference (Predawn city block, pavement still wet, storefronts shuttered. …" at bounding box center [155, 121] width 150 height 14
click at [411, 121] on icon "View Video" at bounding box center [409, 121] width 7 height 7
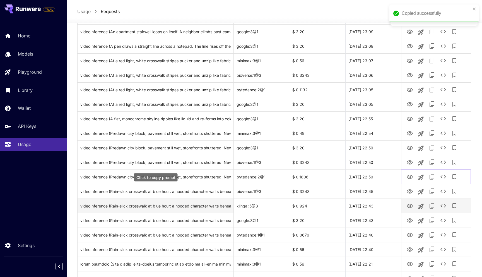
scroll to position [503, 0]
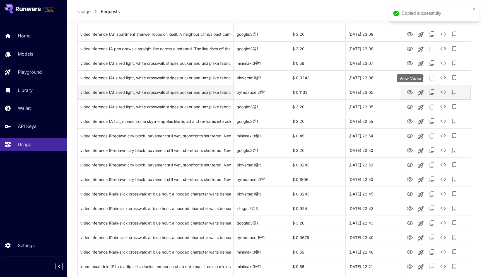
click at [410, 93] on icon "View Video" at bounding box center [409, 92] width 7 height 7
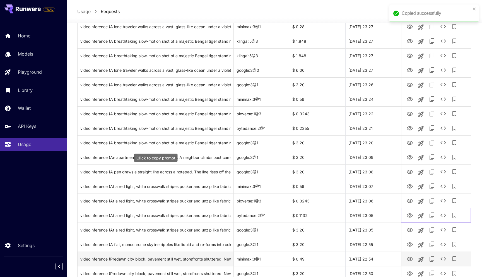
scroll to position [362, 0]
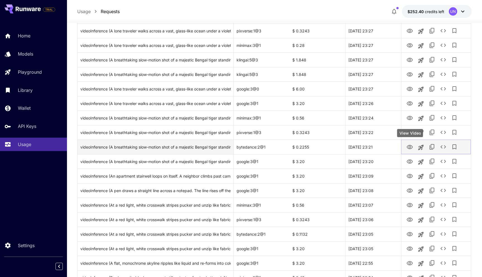
click at [410, 145] on icon "View Video" at bounding box center [409, 147] width 7 height 7
click at [209, 147] on div "videoInference (A breathtaking slow-motion shot of a majestic Bengal tiger stan…" at bounding box center [155, 147] width 150 height 14
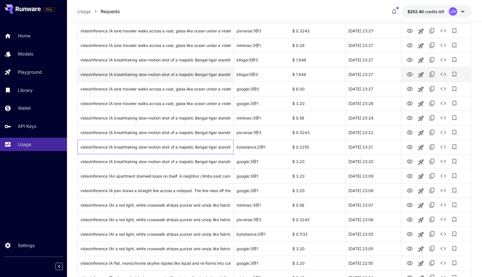
scroll to position [0, 0]
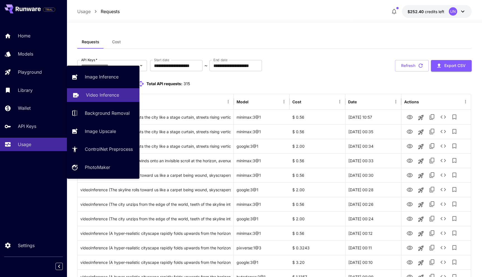
click at [86, 100] on link "Video Inference" at bounding box center [103, 95] width 72 height 14
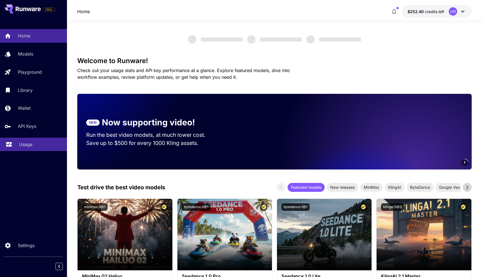
click at [21, 145] on p "Usage" at bounding box center [25, 144] width 13 height 7
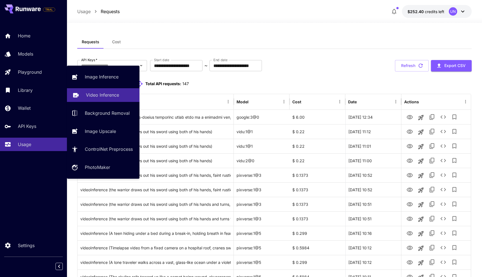
click at [89, 96] on p "Video Inference" at bounding box center [102, 94] width 33 height 7
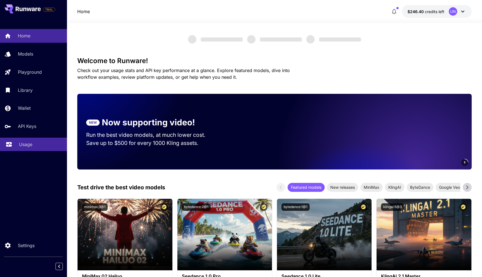
click at [29, 146] on p "Usage" at bounding box center [25, 144] width 13 height 7
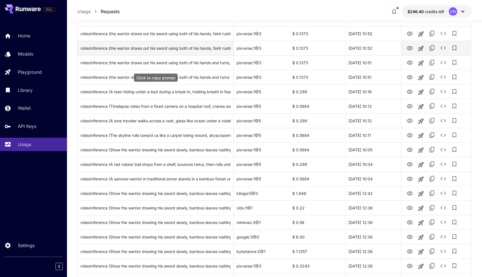
scroll to position [160, 0]
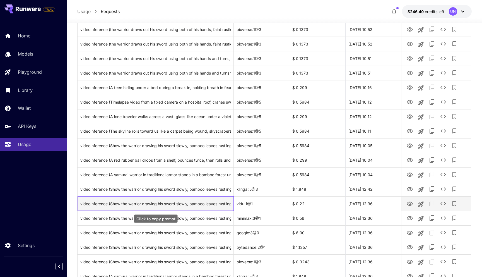
click at [211, 204] on div "videoInference (Show the warrior drawing his sword slowly, bamboo leaves rustli…" at bounding box center [155, 203] width 150 height 14
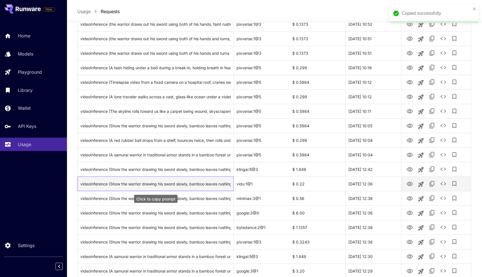
scroll to position [181, 0]
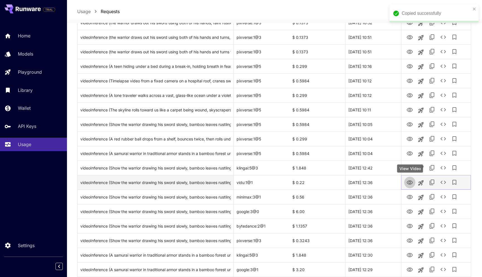
click at [411, 183] on icon "View Video" at bounding box center [409, 182] width 6 height 4
click at [204, 185] on div "videoInference (Show the warrior drawing his sword slowly, bamboo leaves rustli…" at bounding box center [155, 182] width 150 height 14
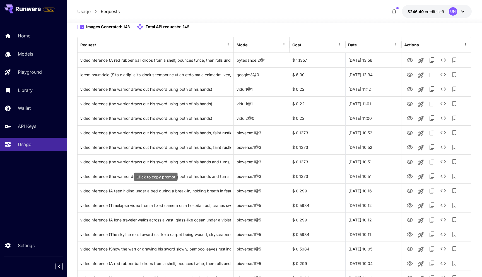
scroll to position [55, 0]
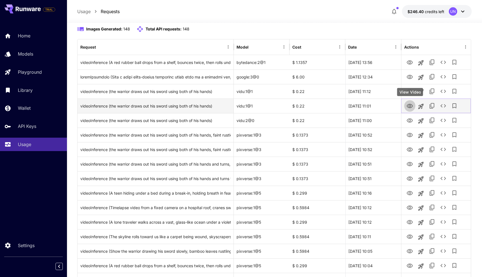
click at [409, 105] on icon "View Video" at bounding box center [409, 106] width 6 height 4
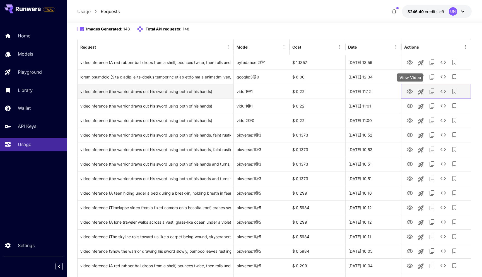
click at [411, 91] on icon "View Video" at bounding box center [409, 91] width 7 height 7
click at [183, 90] on div "videoInference (the warrior draws out his sword using both of his hands)" at bounding box center [155, 91] width 150 height 14
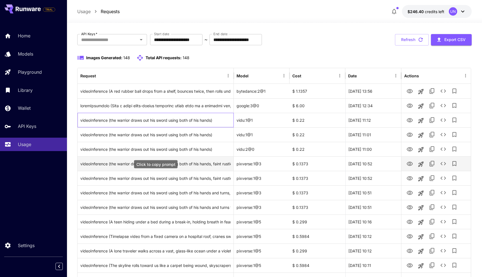
scroll to position [23, 0]
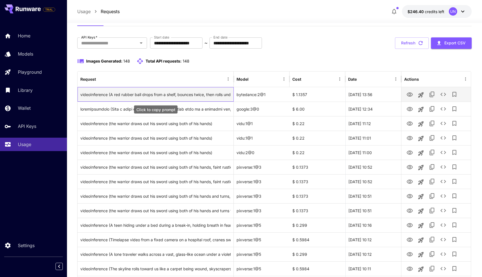
click at [176, 95] on div "videoInference (A red rubber ball drops from a shelf, bounces twice, then rolls…" at bounding box center [155, 94] width 150 height 14
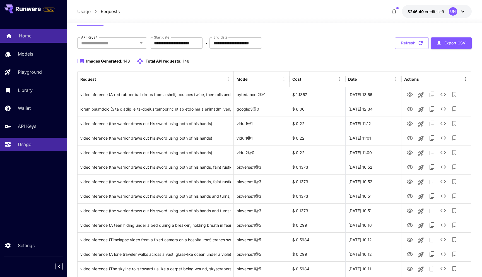
click at [23, 37] on p "Home" at bounding box center [25, 35] width 13 height 7
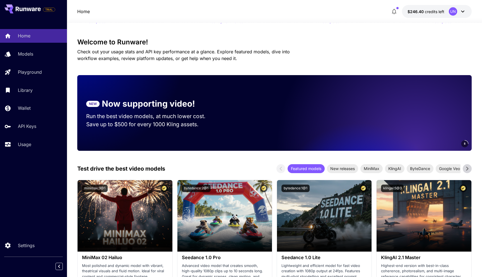
click at [90, 97] on div "NEW Now supporting video!" at bounding box center [151, 103] width 130 height 13
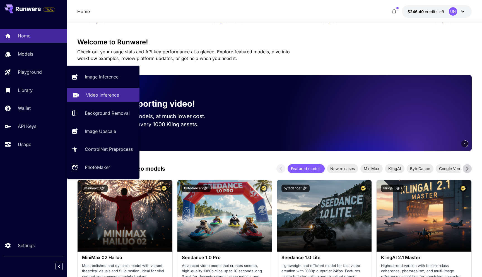
click at [92, 93] on p "Video Inference" at bounding box center [102, 94] width 33 height 7
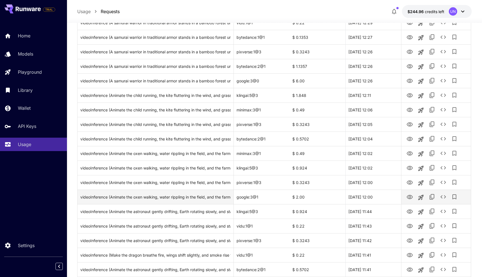
scroll to position [501, 0]
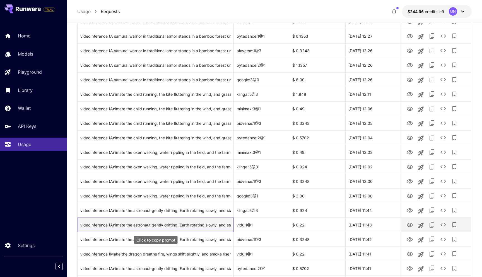
click at [206, 226] on div "videoInference (Animate the astronaut gently drifting, Earth rotating slowly, a…" at bounding box center [155, 224] width 150 height 14
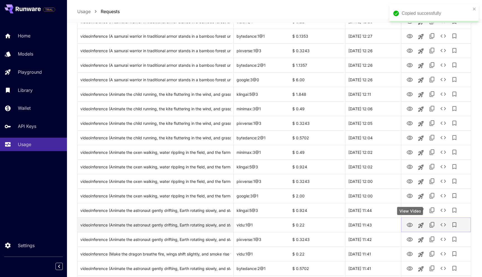
click at [410, 222] on icon "View Video" at bounding box center [409, 224] width 6 height 4
